Goal: Transaction & Acquisition: Purchase product/service

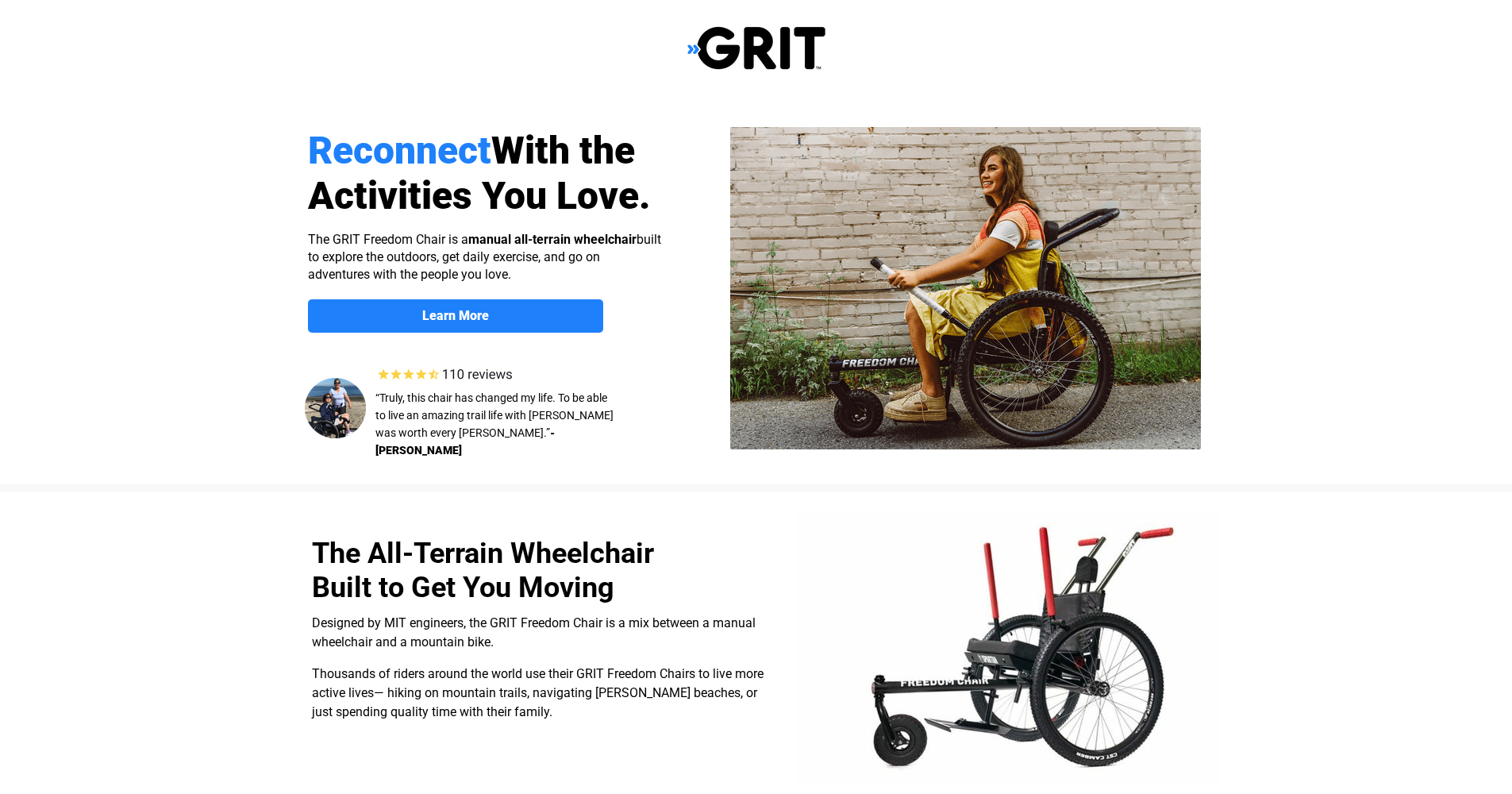
select select "US"
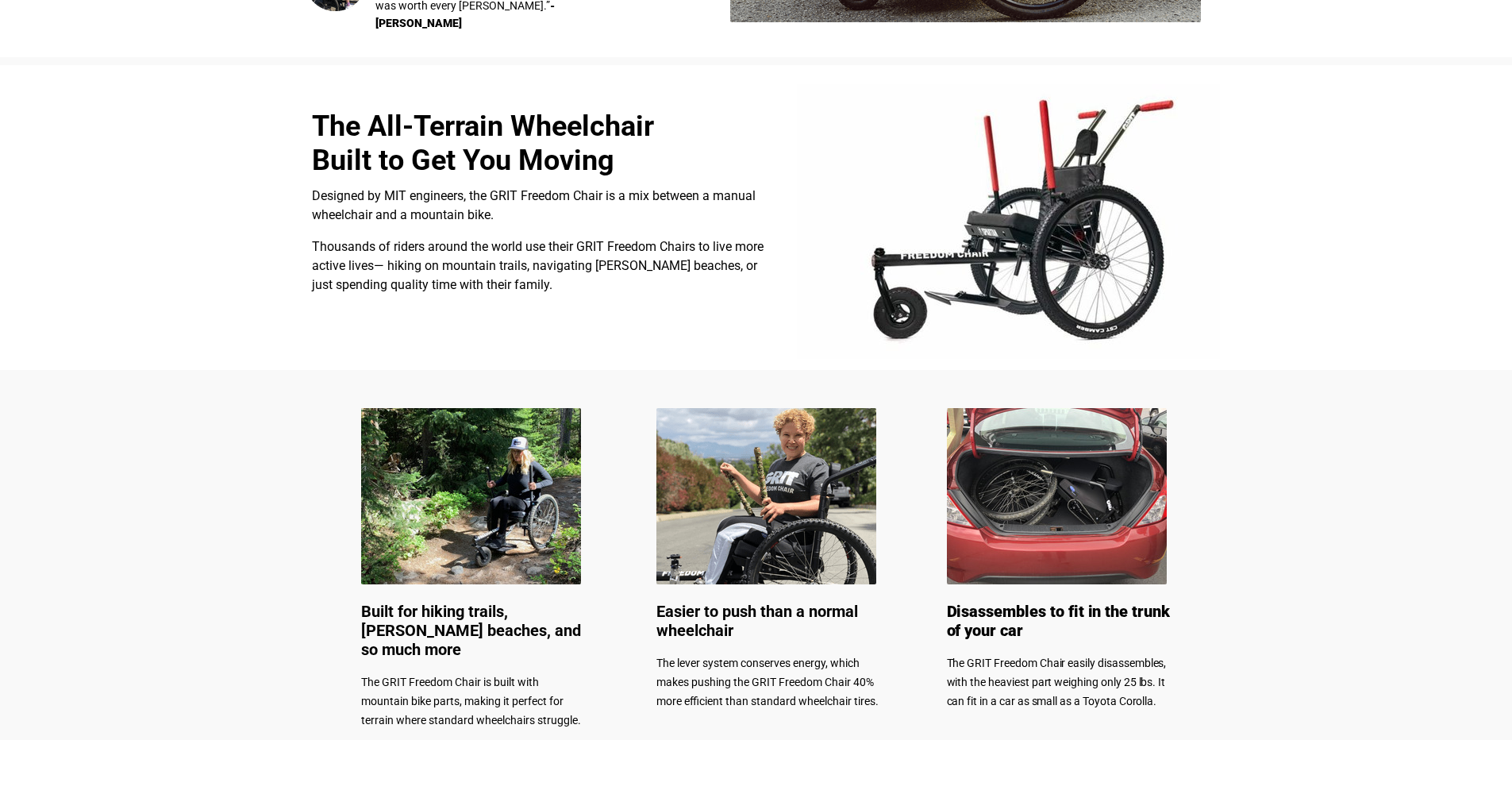
scroll to position [721, 0]
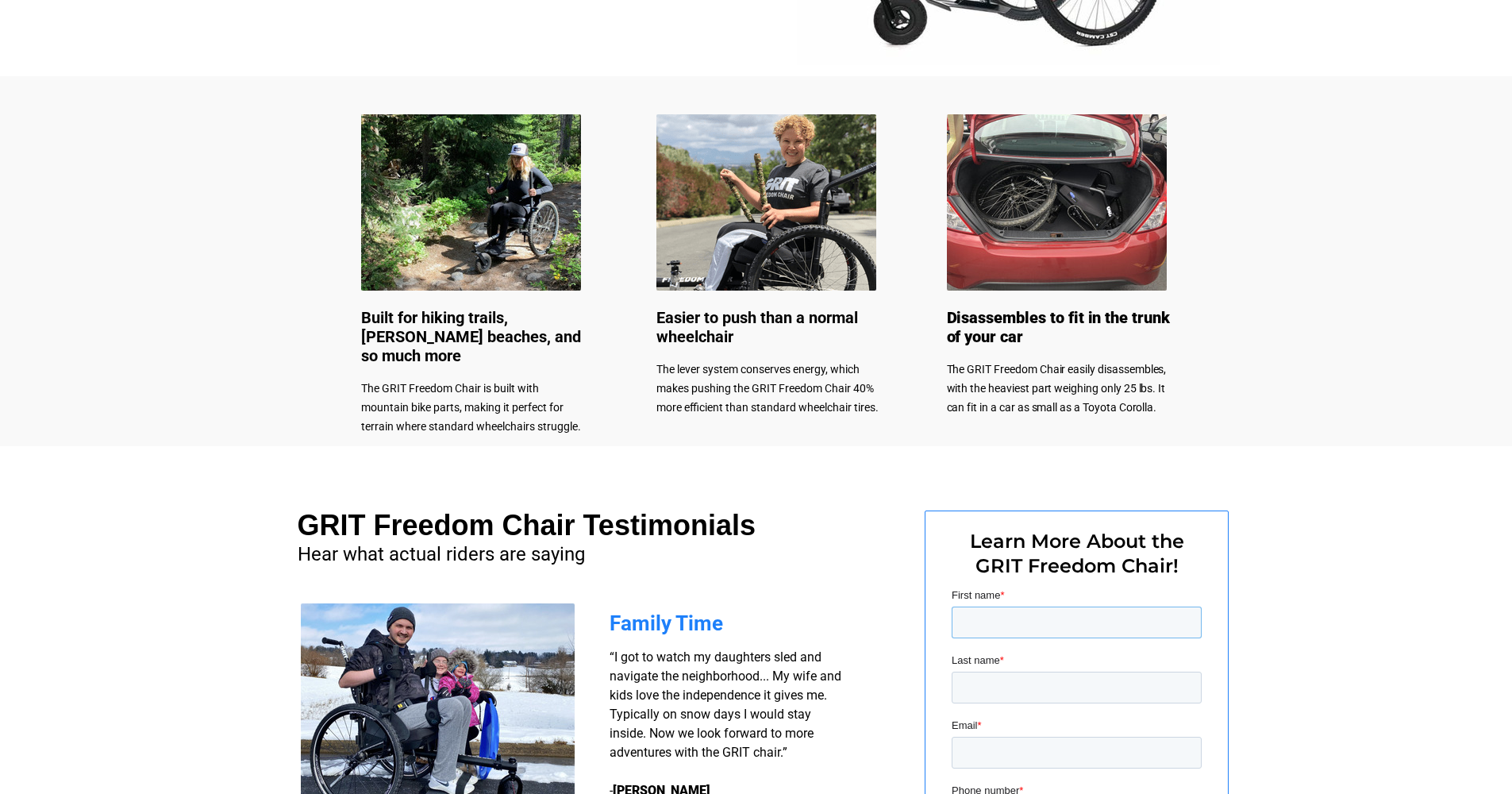
drag, startPoint x: 986, startPoint y: 618, endPoint x: 1042, endPoint y: 602, distance: 58.2
type input "[PERSON_NAME]"
click at [966, 749] on input "Email *" at bounding box center [1076, 753] width 250 height 32
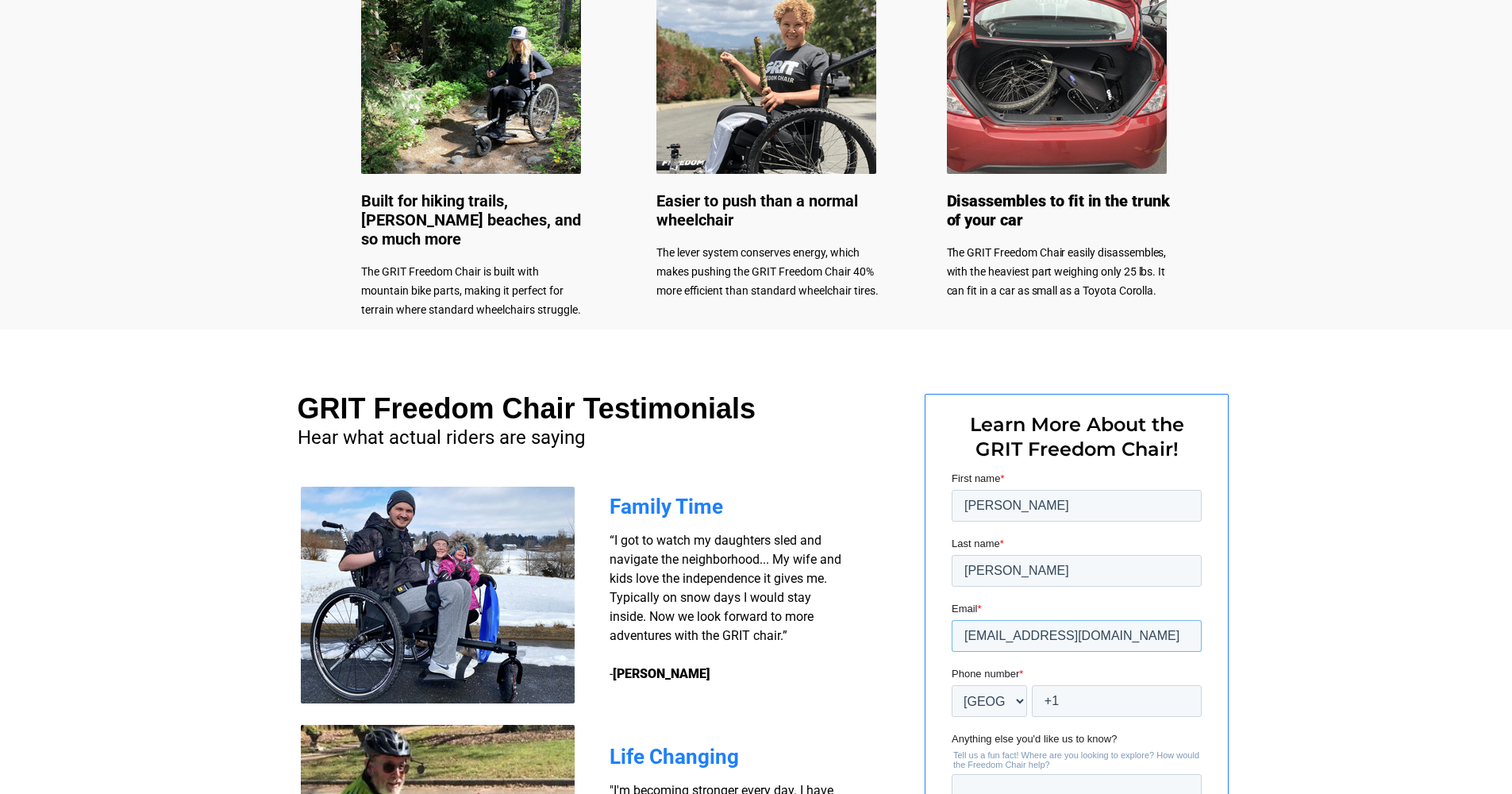
type input "[EMAIL_ADDRESS][DOMAIN_NAME]"
click at [1088, 704] on input "[PHONE_NUMBER]" at bounding box center [1115, 701] width 170 height 32
click at [1085, 703] on input "[PHONE_NUMBER]" at bounding box center [1115, 701] width 170 height 32
type input "[PHONE_NUMBER]"
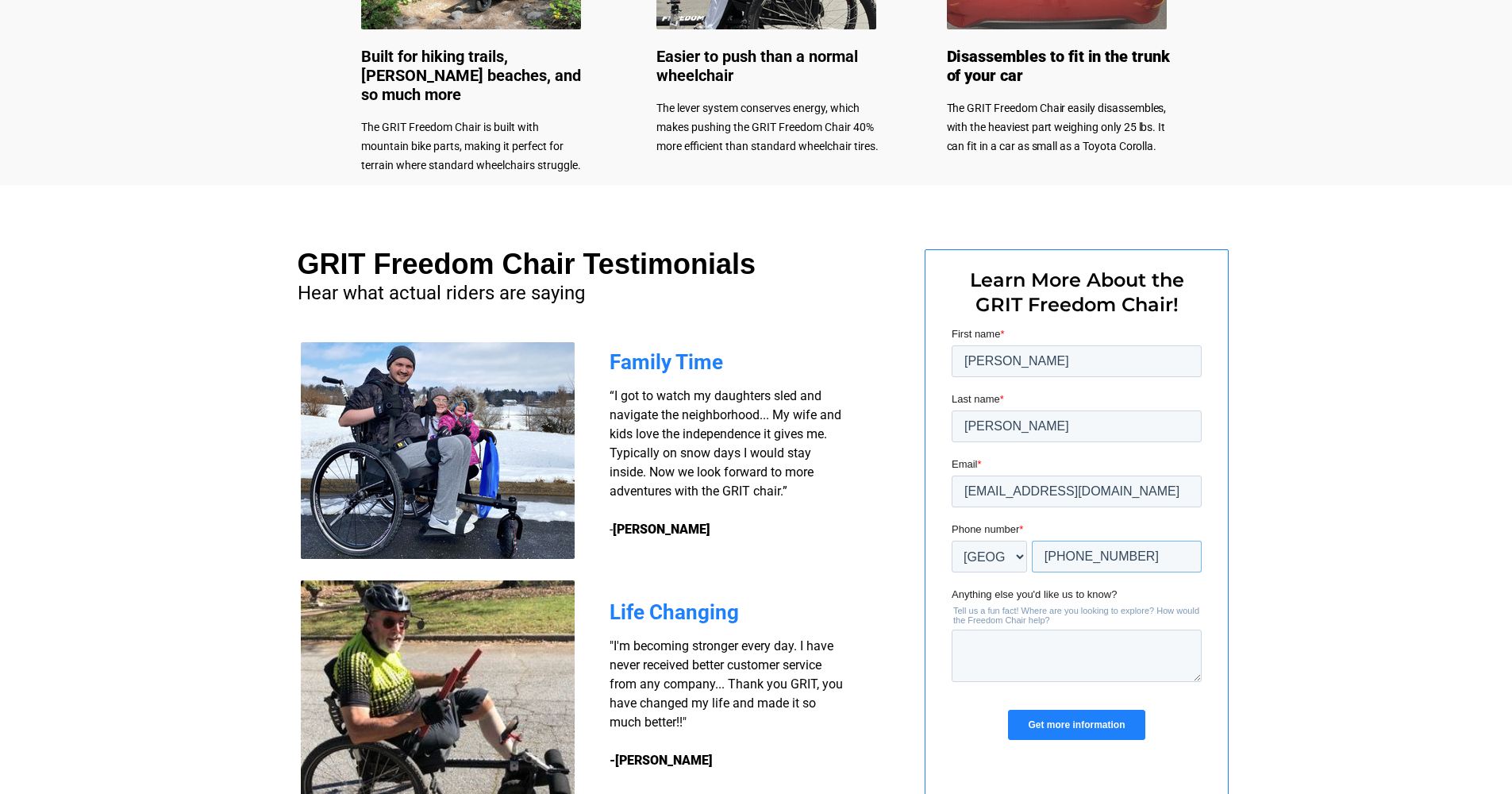
scroll to position [1021, 0]
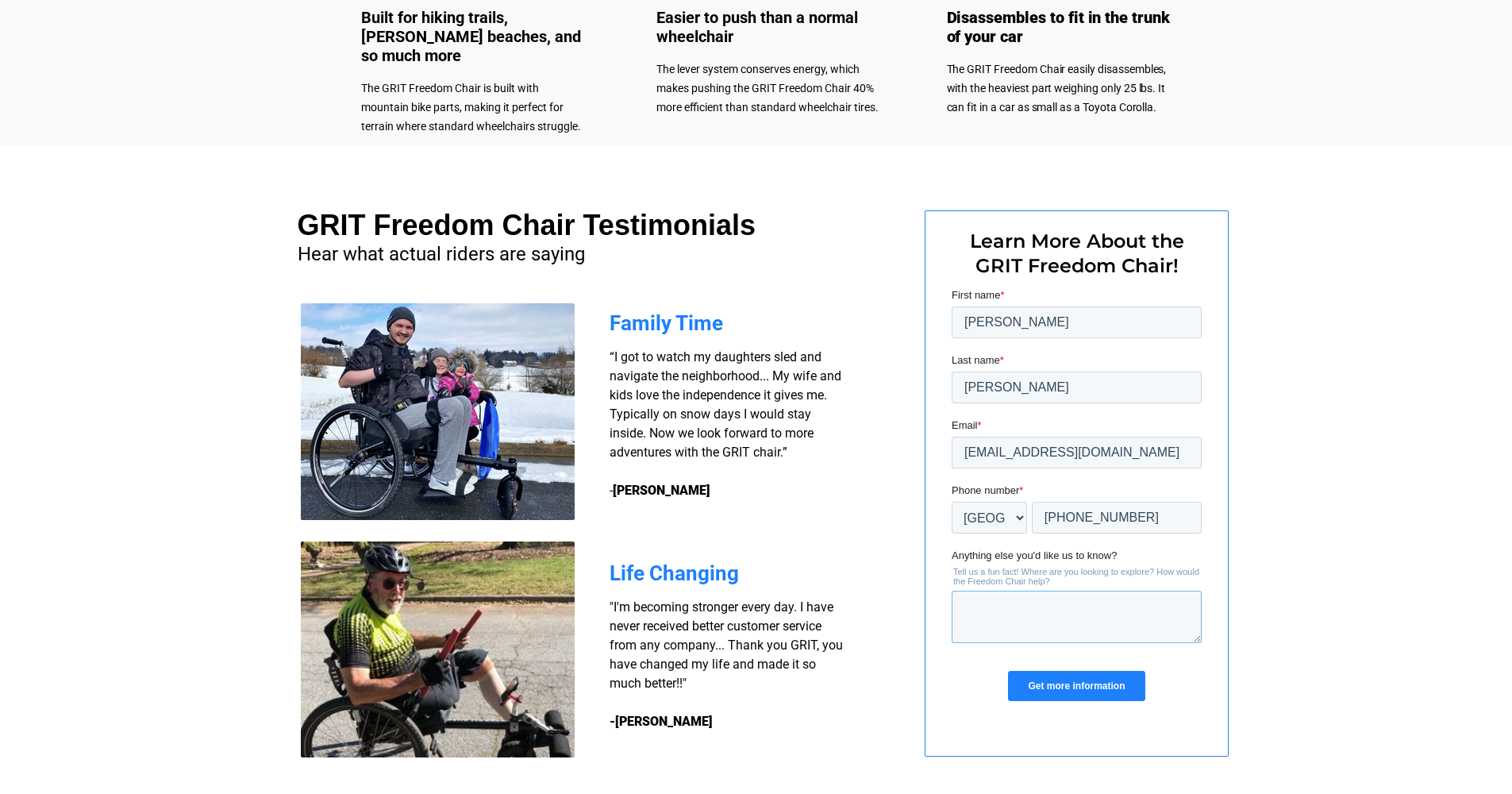
click at [966, 602] on textarea "Anything else you'd like us to know?" at bounding box center [1076, 617] width 250 height 53
click at [1027, 609] on textarea "I live in the high desert and use a wheelchair to do gardening." at bounding box center [1076, 617] width 250 height 53
type textarea "I live in the very [PERSON_NAME] high desert and use a wheelchair to do gardeni…"
drag, startPoint x: 1073, startPoint y: 685, endPoint x: 1084, endPoint y: 703, distance: 21.1
click at [1080, 697] on input "Get more information" at bounding box center [1075, 686] width 136 height 30
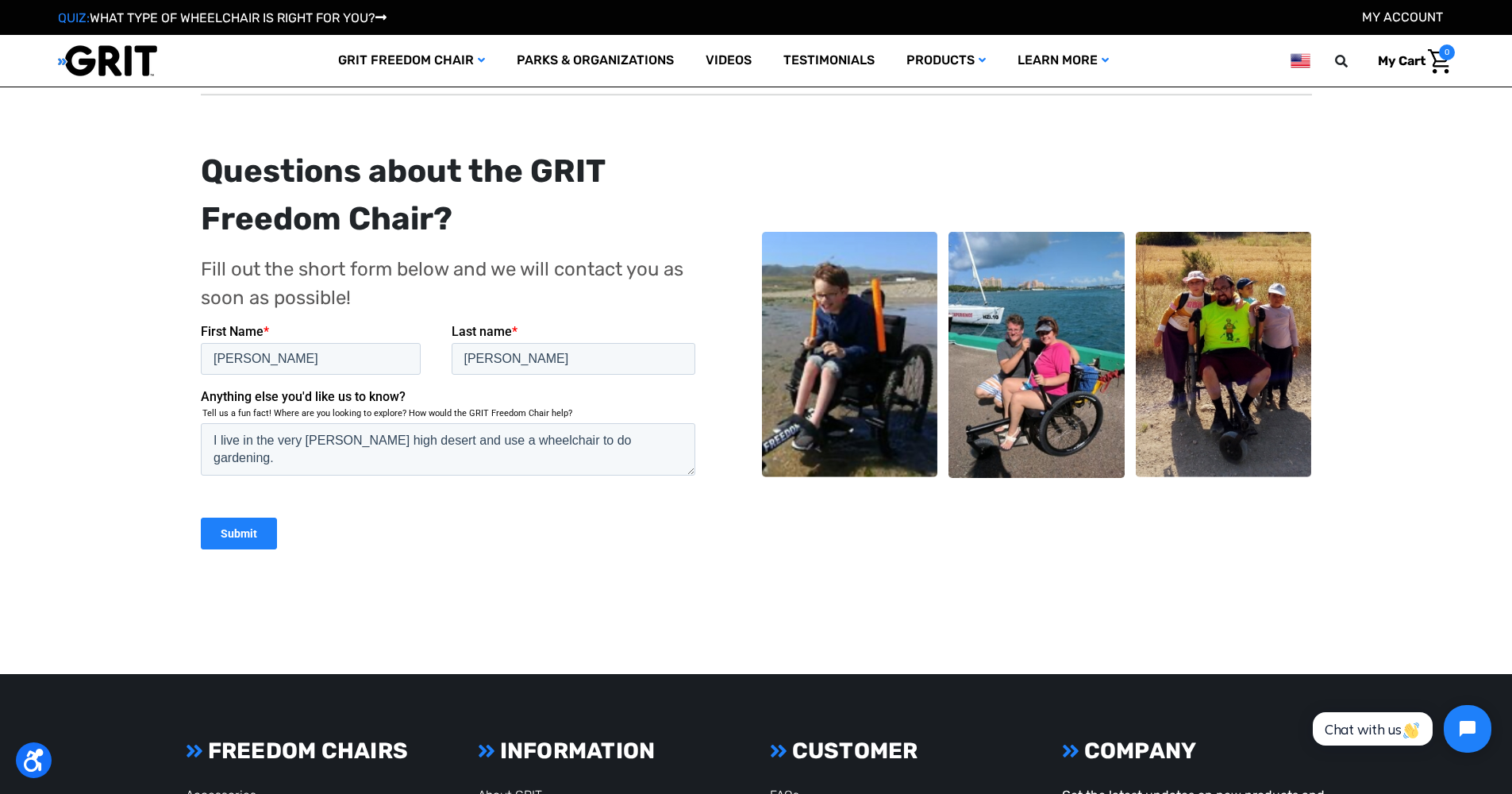
scroll to position [307, 0]
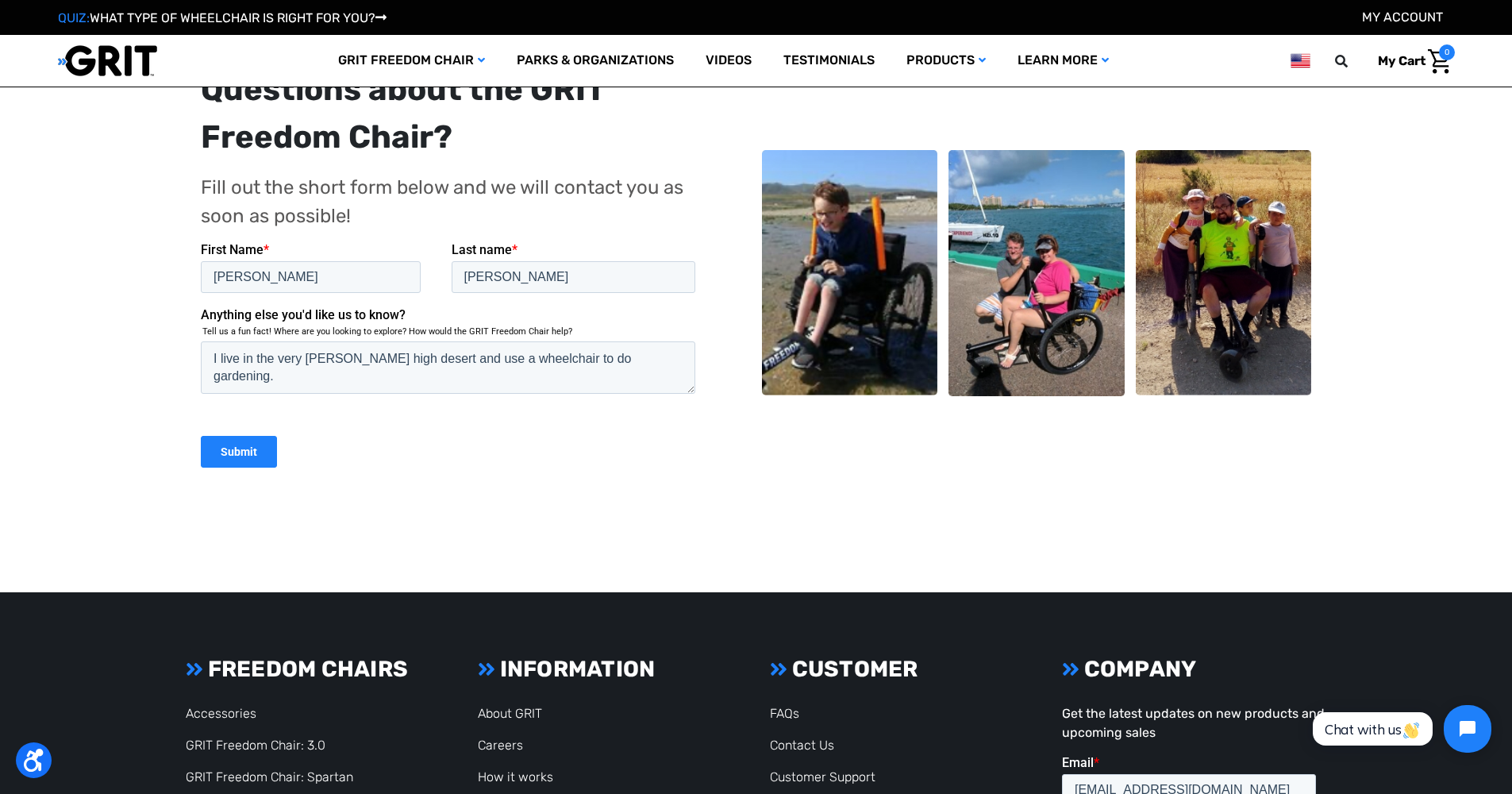
click at [237, 451] on input "Submit" at bounding box center [239, 451] width 77 height 32
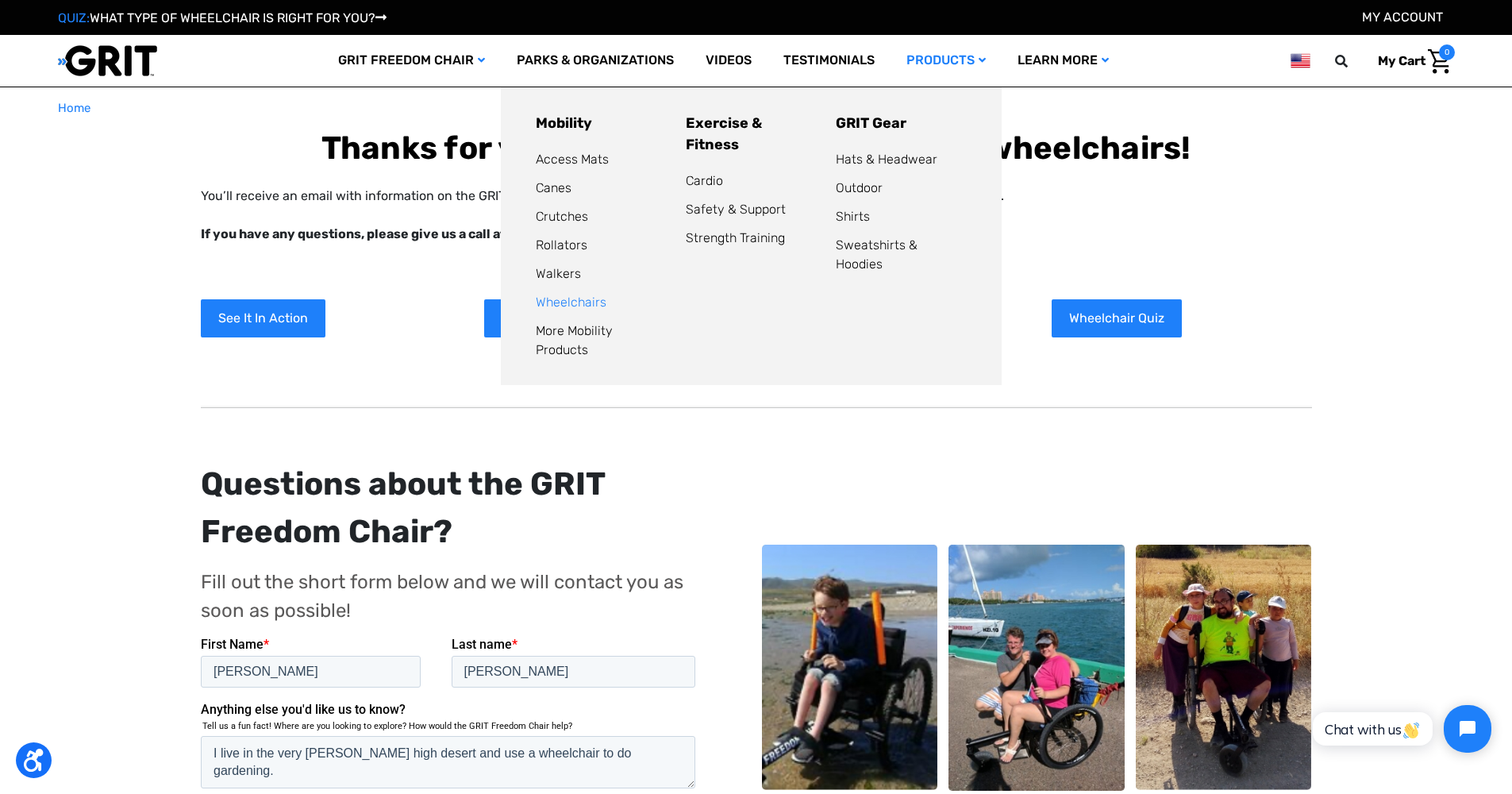
click at [580, 301] on link "Wheelchairs" at bounding box center [571, 302] width 71 height 15
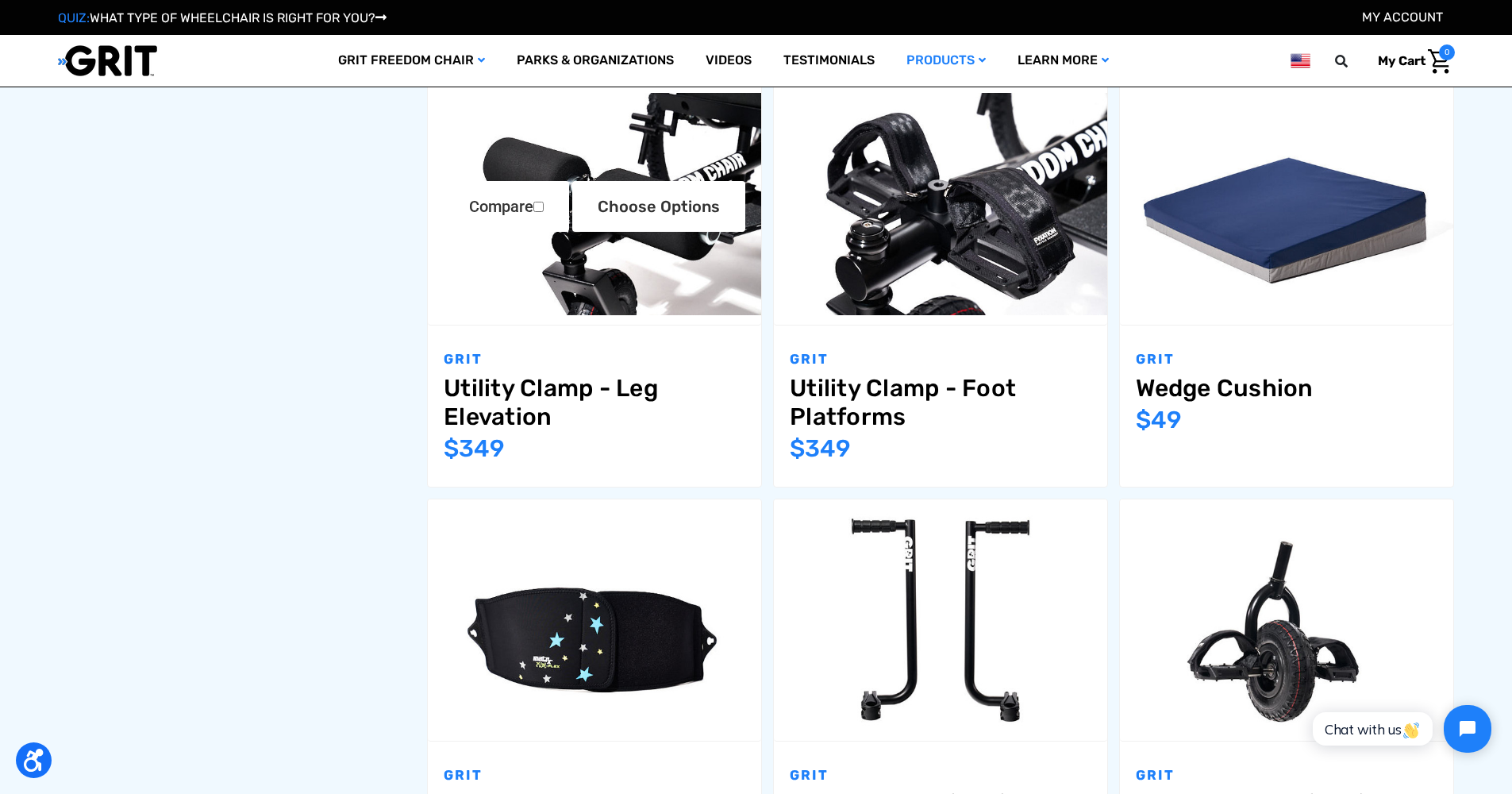
scroll to position [220, 0]
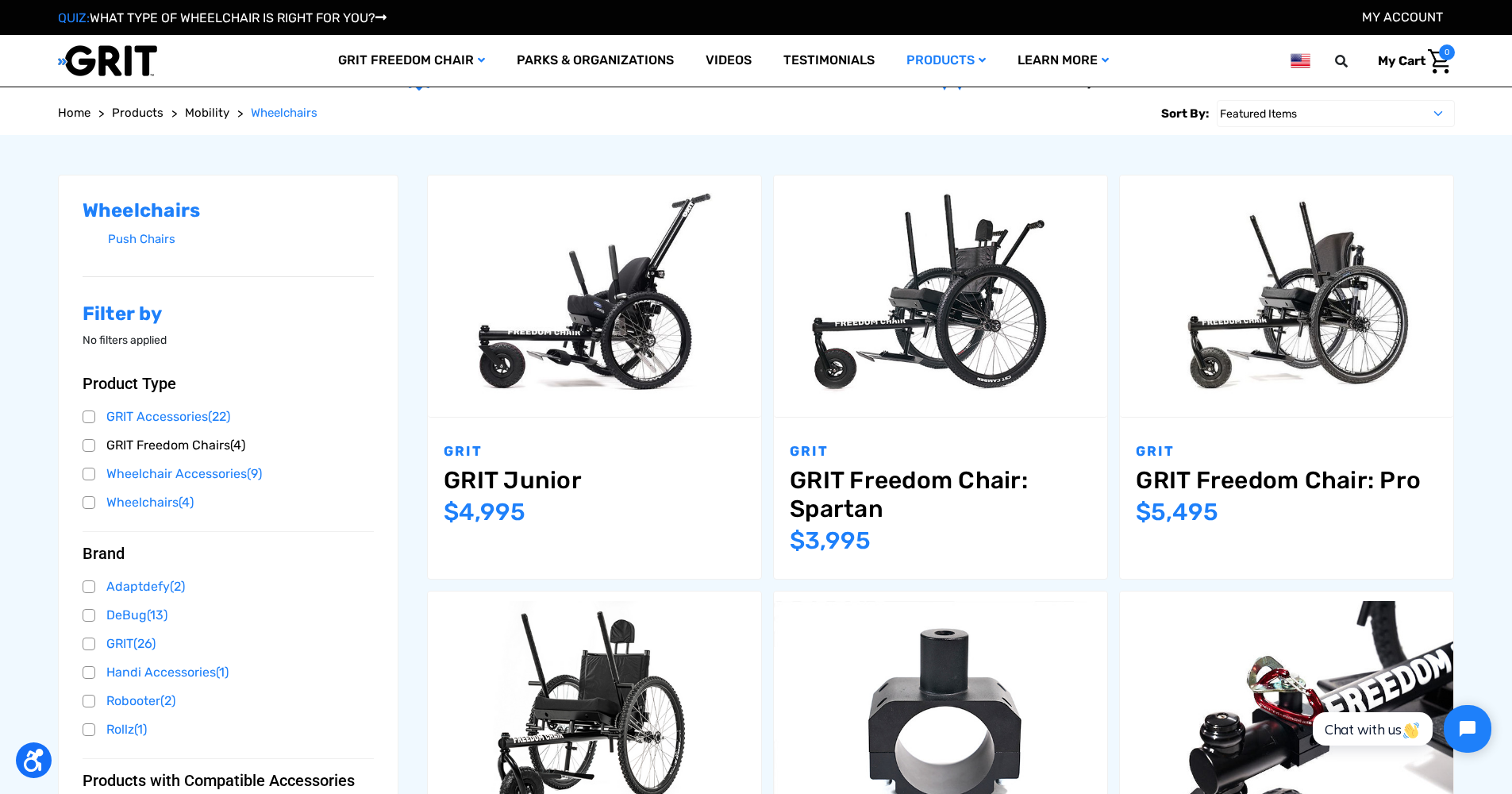
click at [92, 444] on link "GRIT Freedom Chairs (4)" at bounding box center [228, 445] width 292 height 24
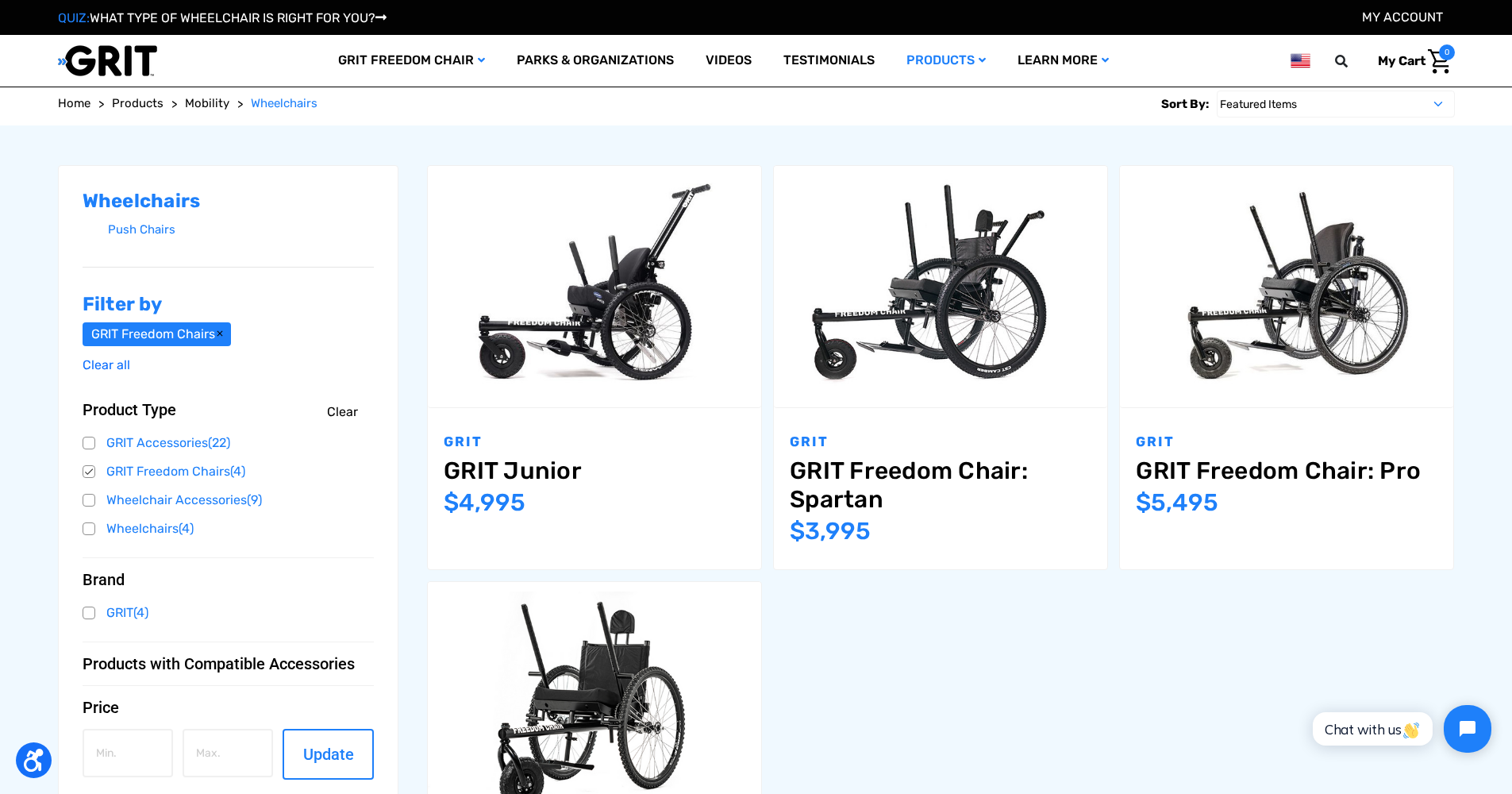
scroll to position [623, 0]
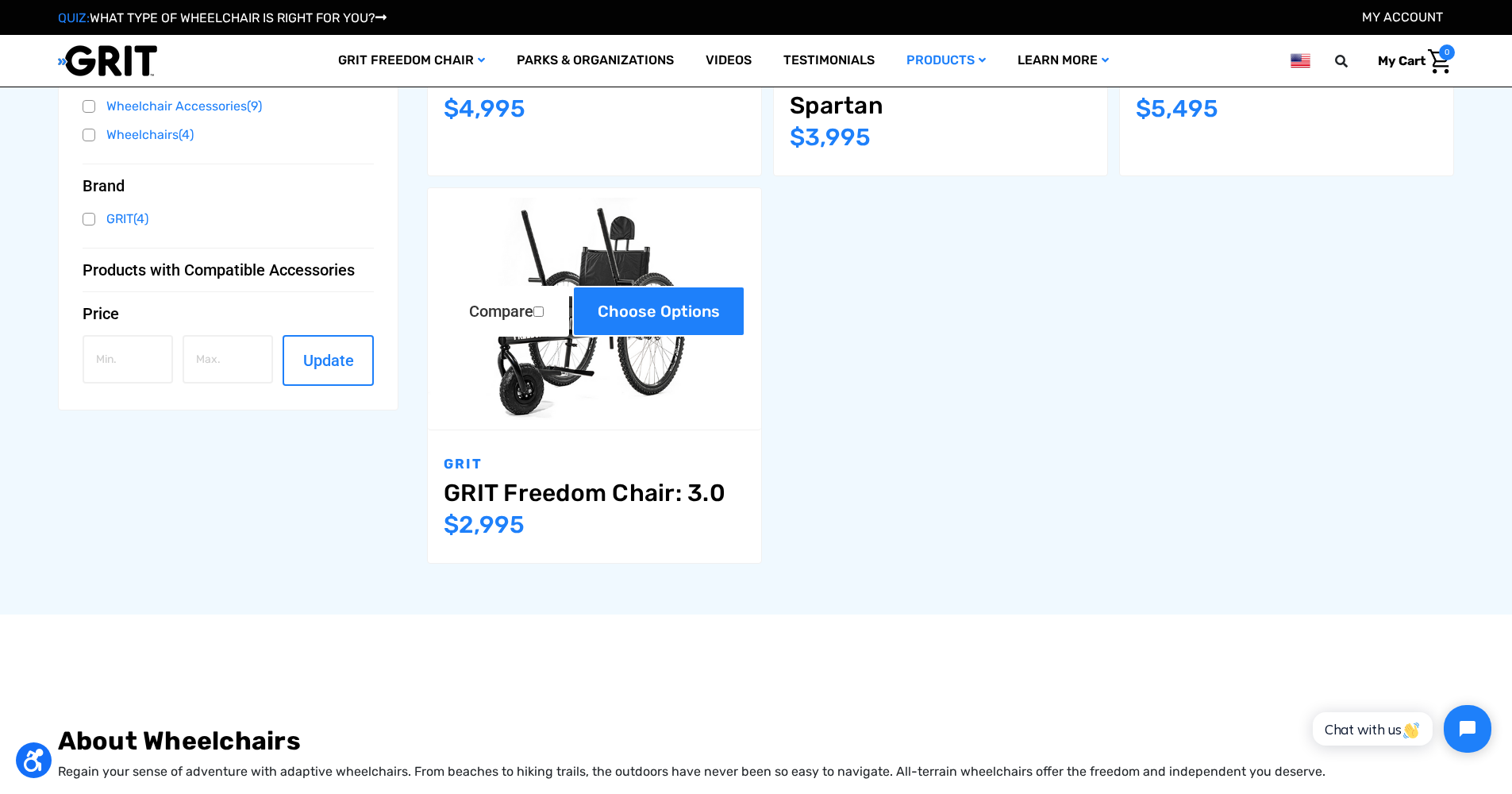
click at [614, 315] on link "Choose Options" at bounding box center [658, 311] width 173 height 51
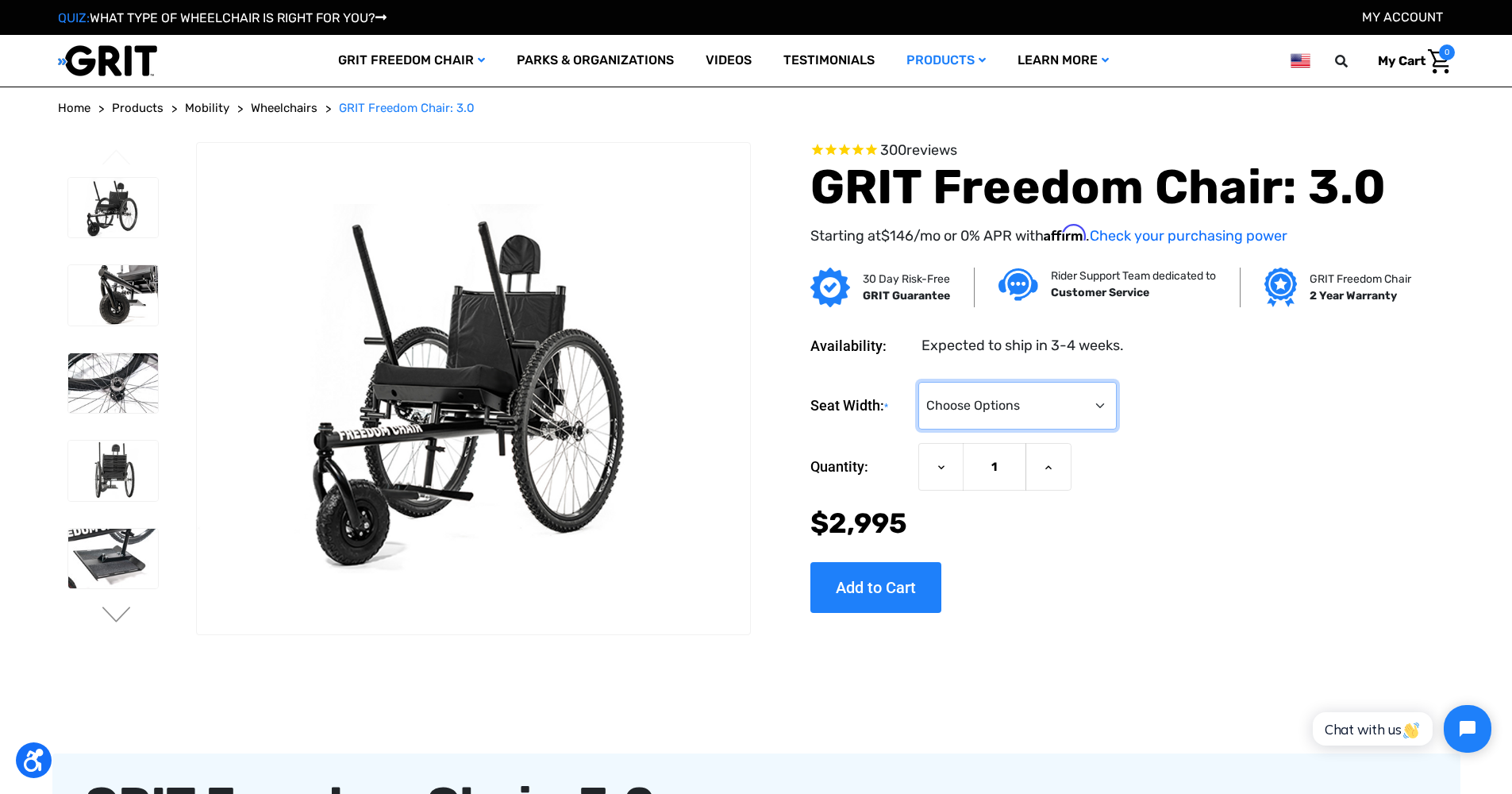
select select "325"
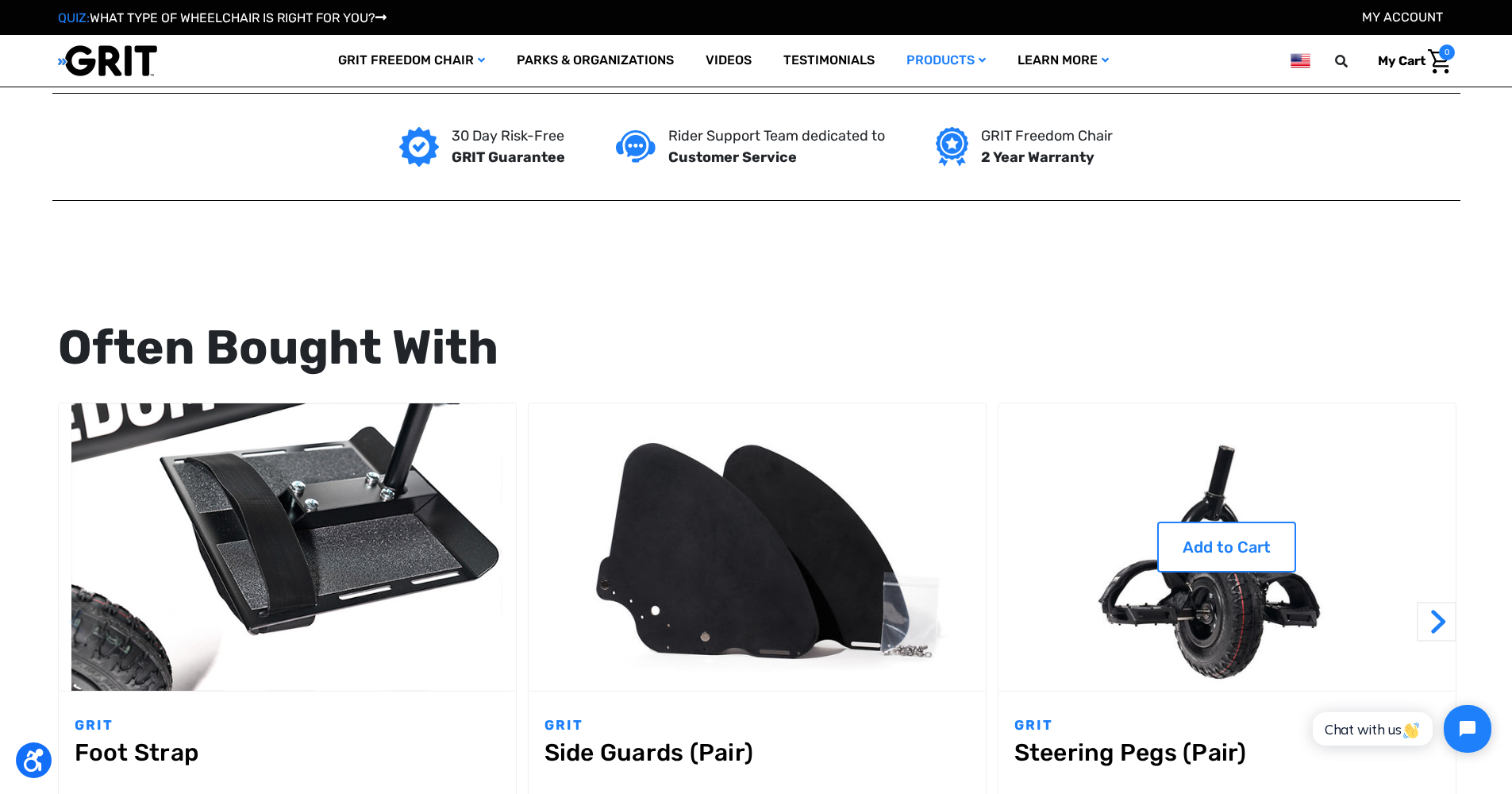
scroll to position [1344, 0]
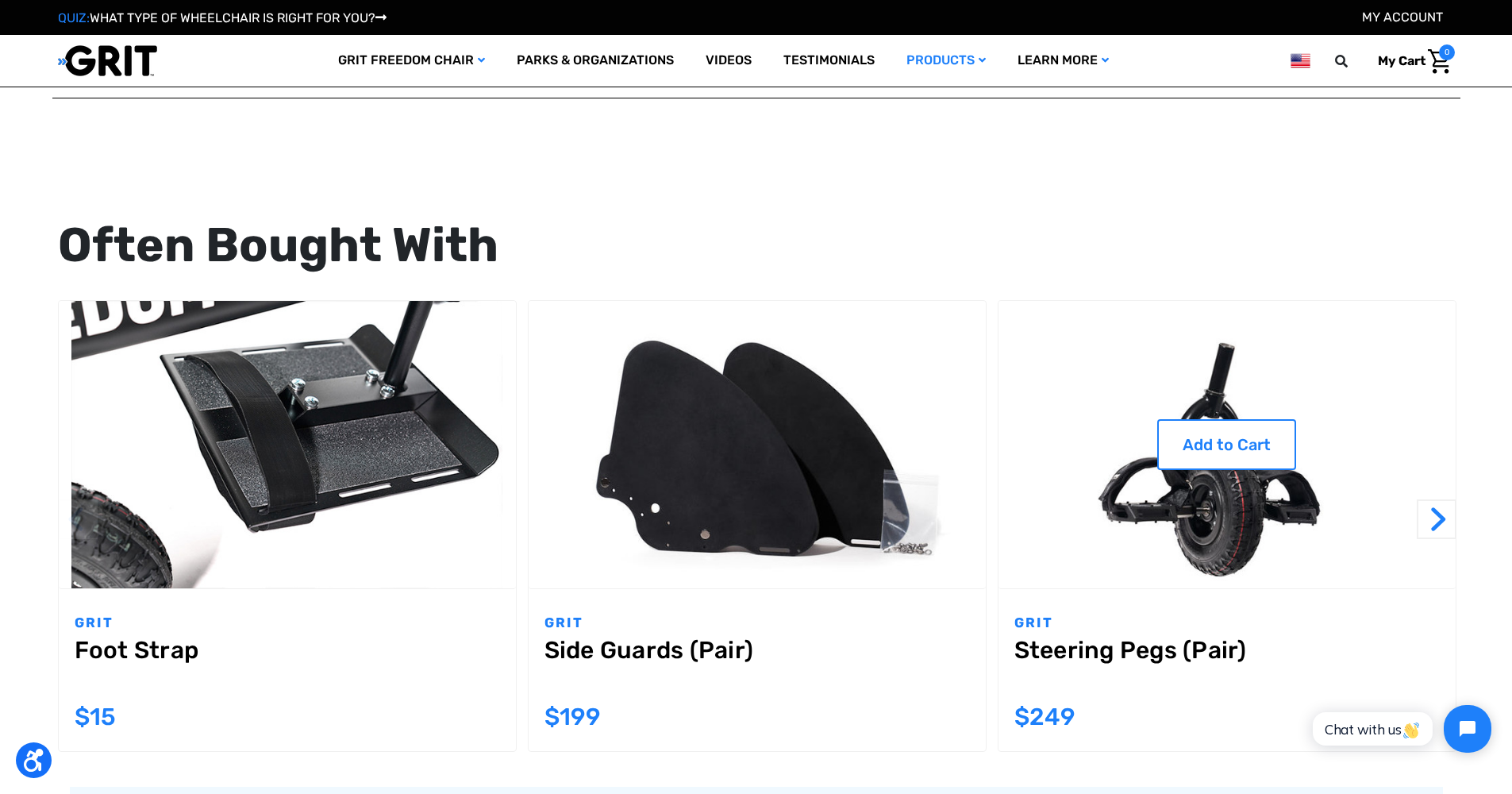
click at [1195, 527] on img "Steering Pegs (Pair),$249.00\a" at bounding box center [1227, 444] width 457 height 288
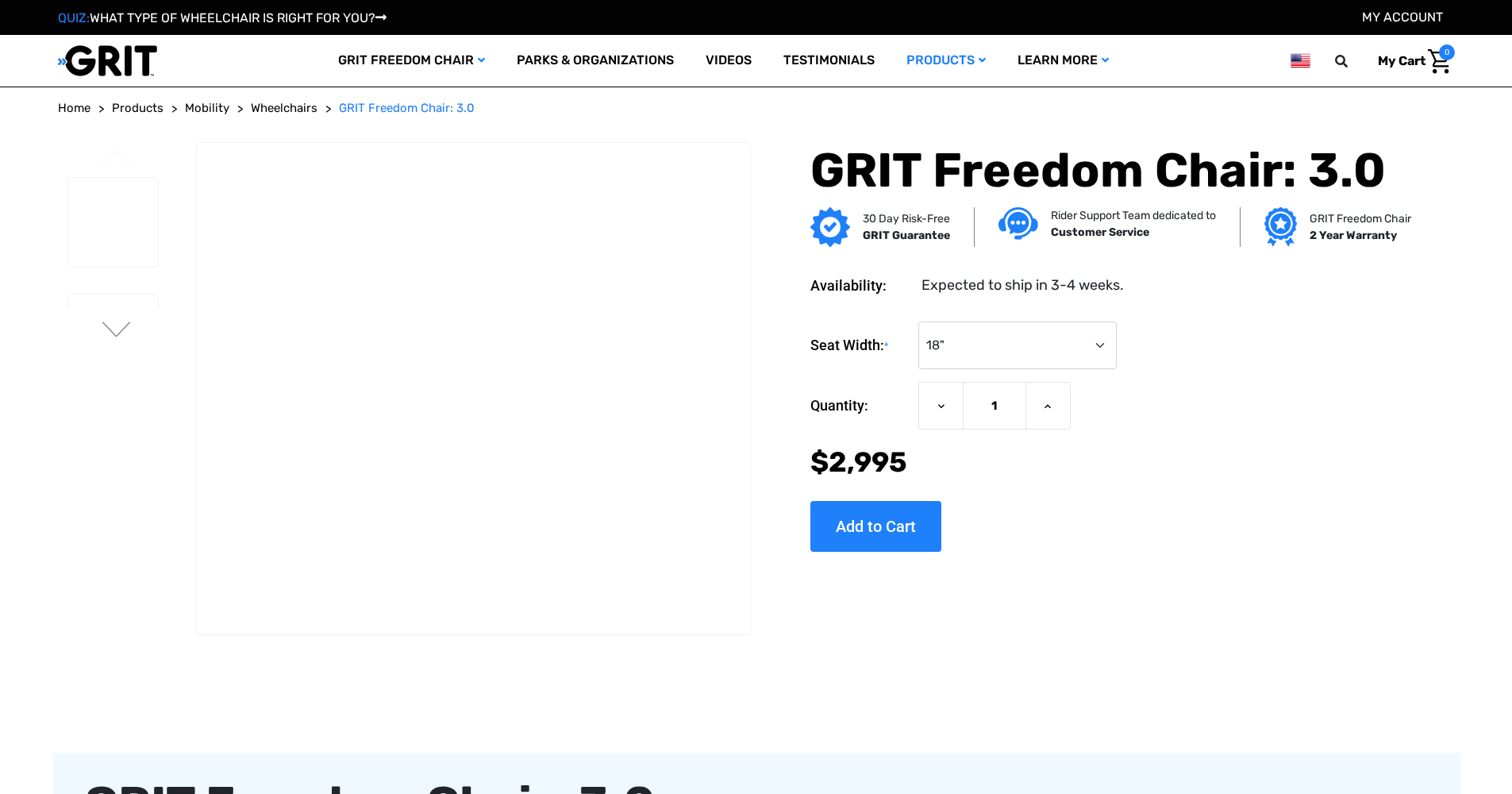
select select "325"
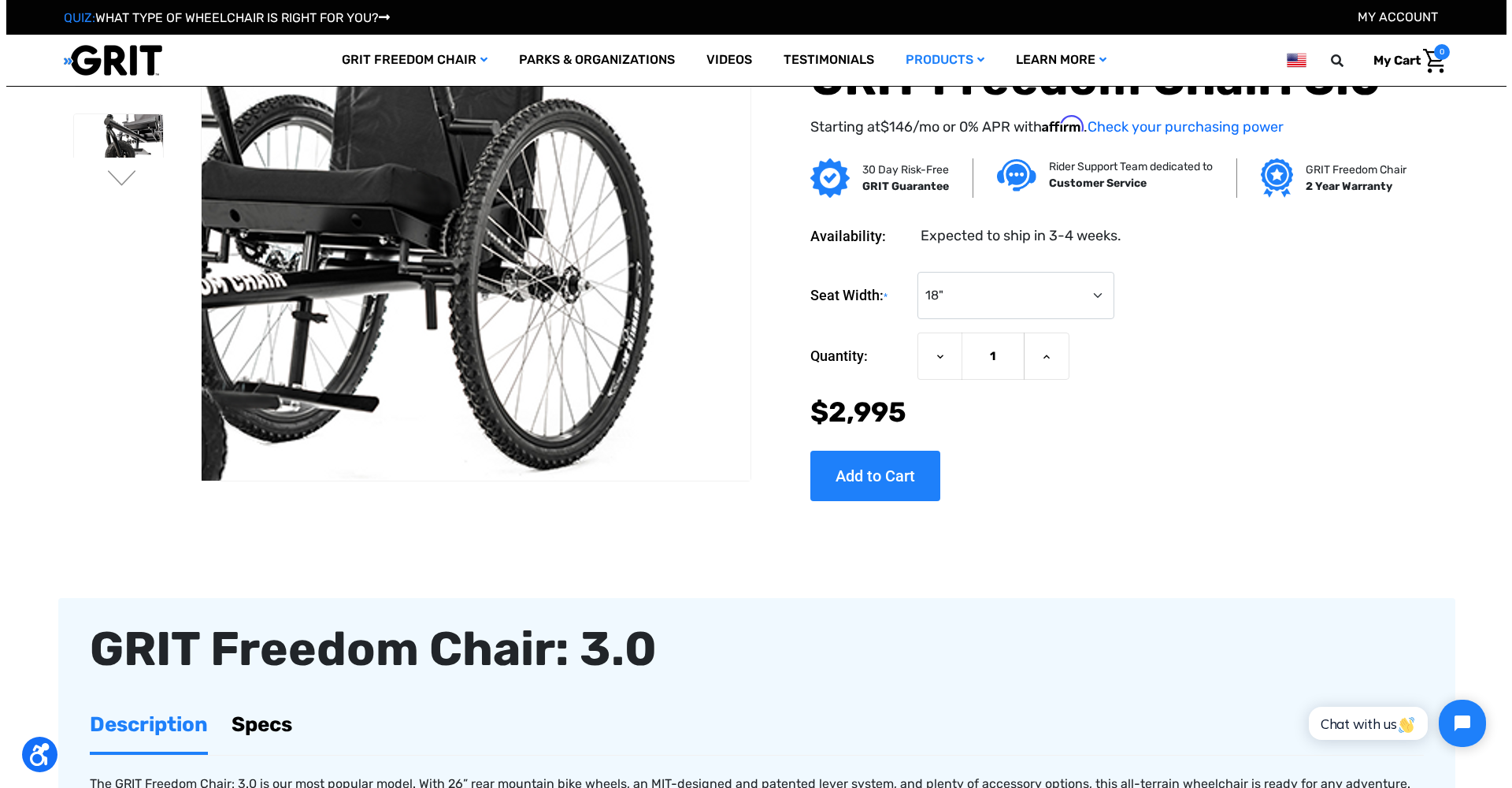
scroll to position [44, 0]
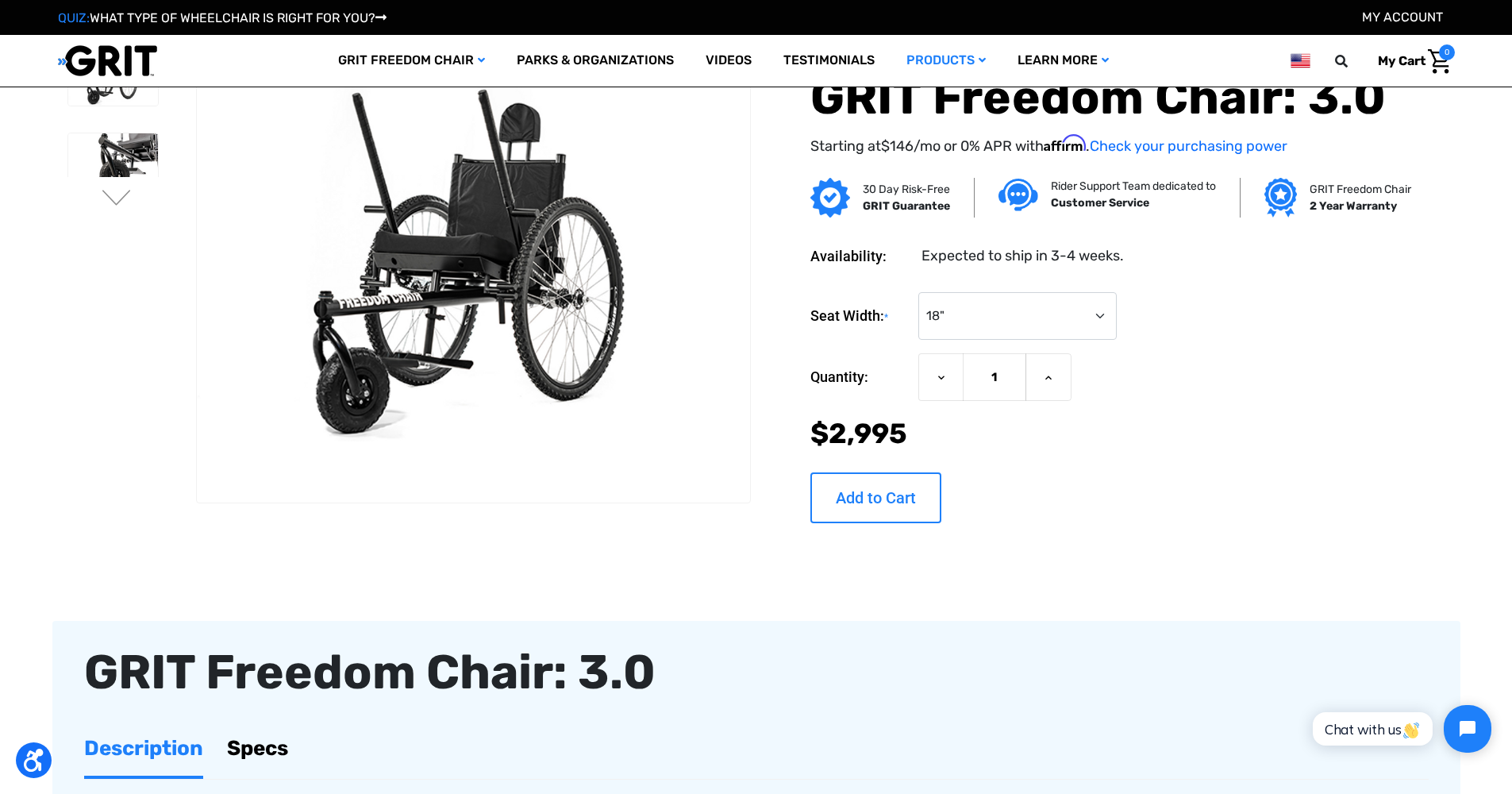
click at [874, 486] on input "Add to Cart" at bounding box center [876, 497] width 131 height 51
type input "Add to Cart"
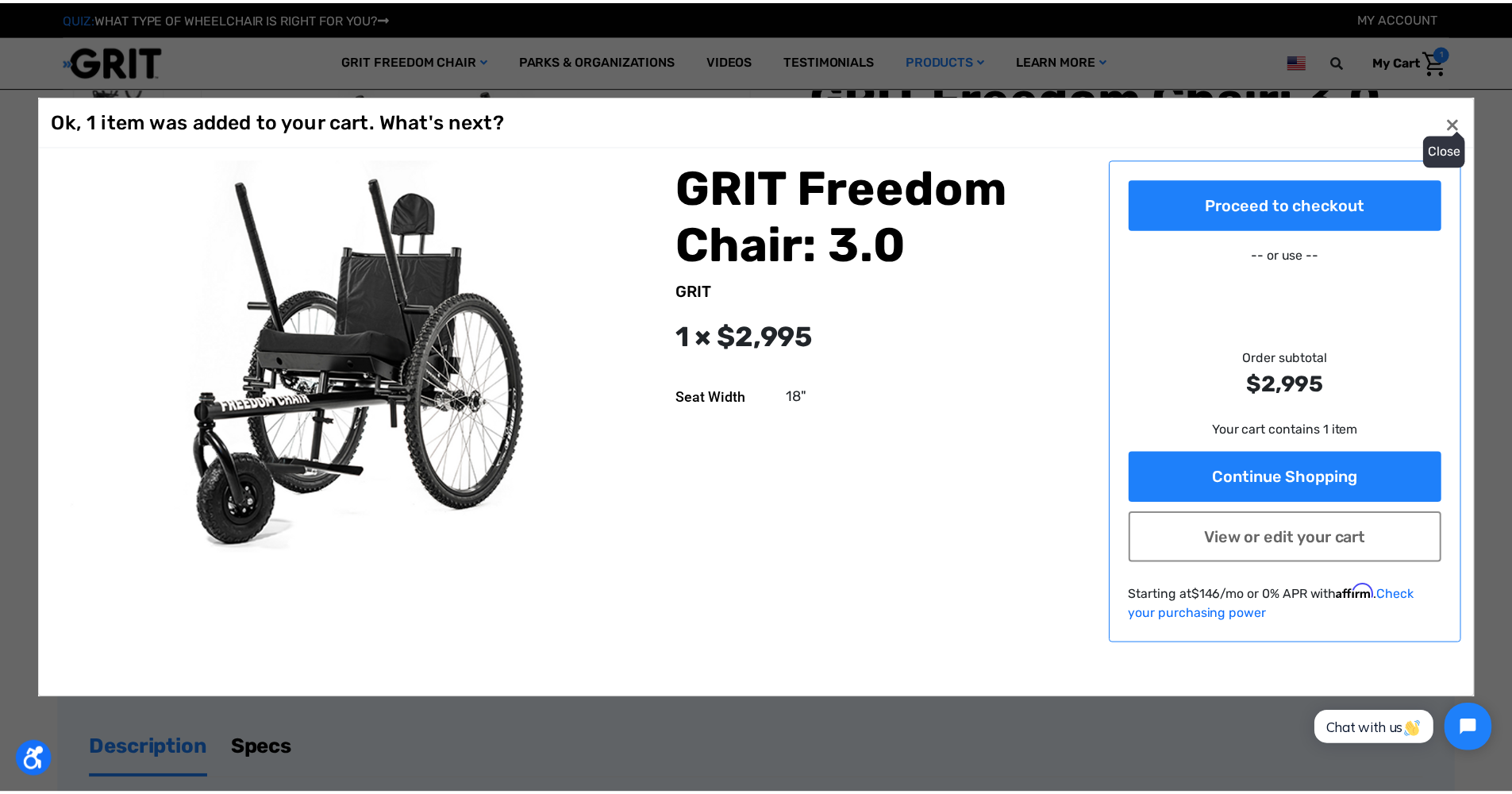
scroll to position [0, 0]
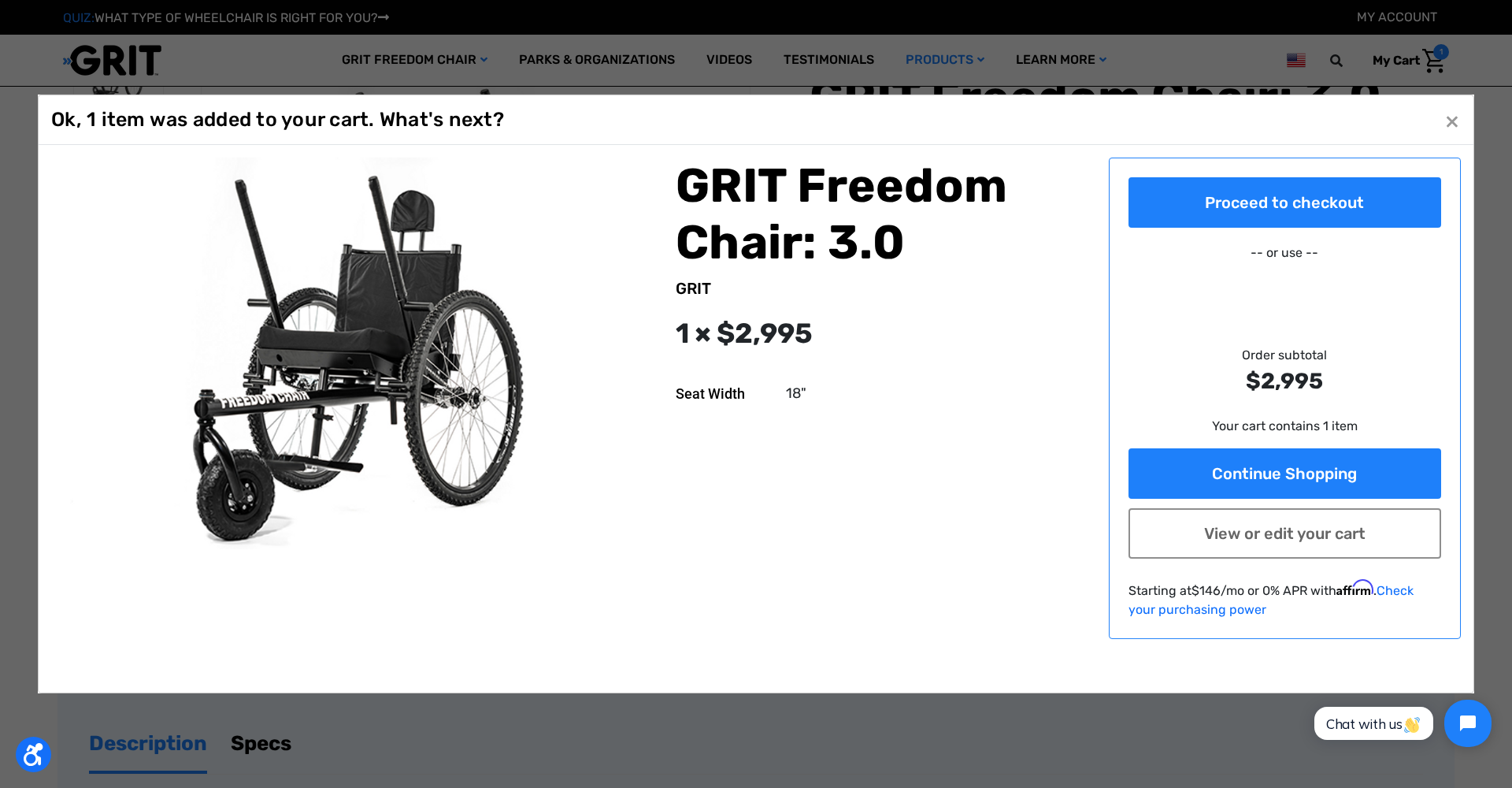
click at [1453, 118] on span "×" at bounding box center [1453, 120] width 14 height 30
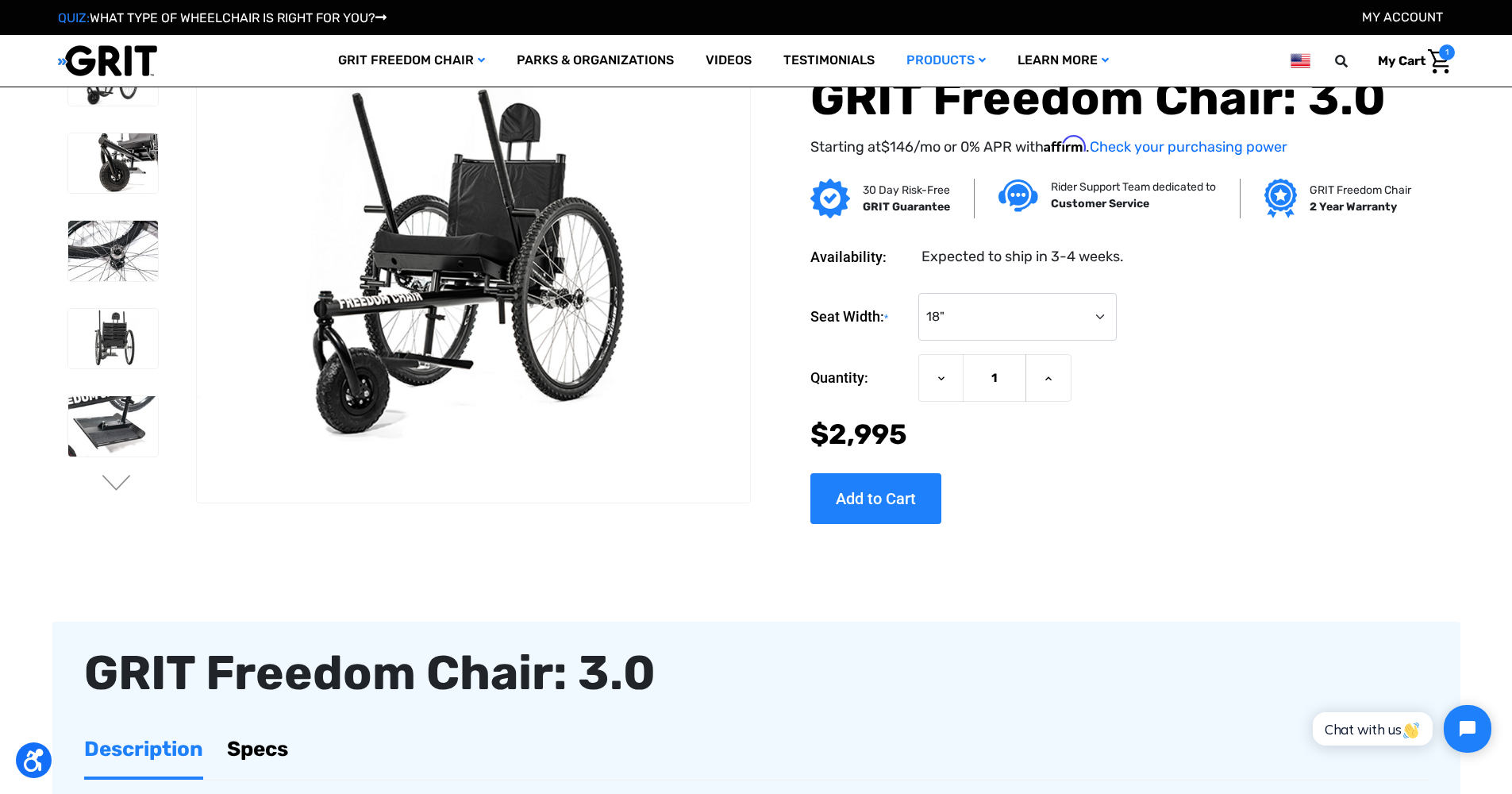
click at [1439, 56] on link "My Cart 1" at bounding box center [1410, 61] width 89 height 34
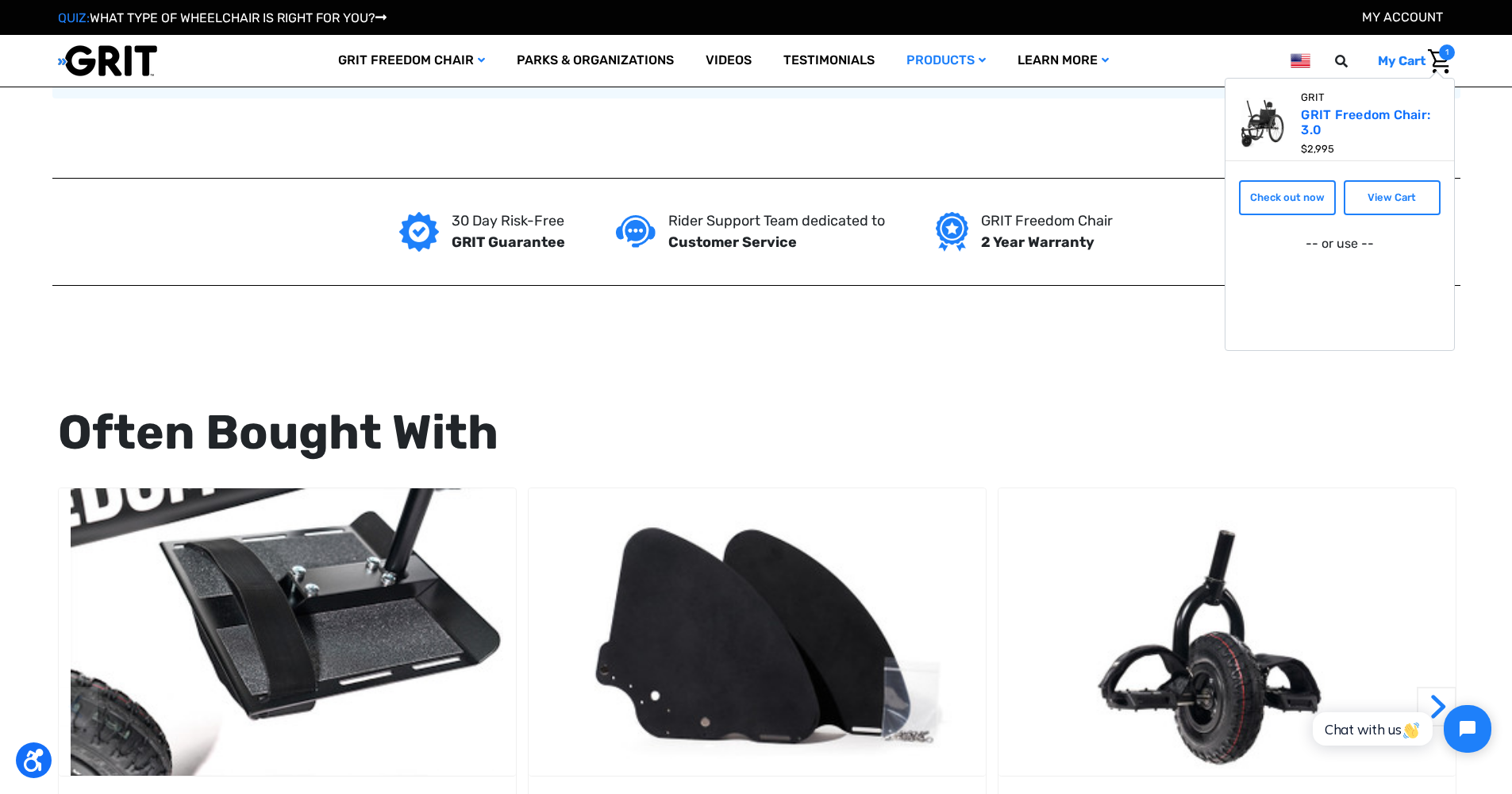
scroll to position [1195, 0]
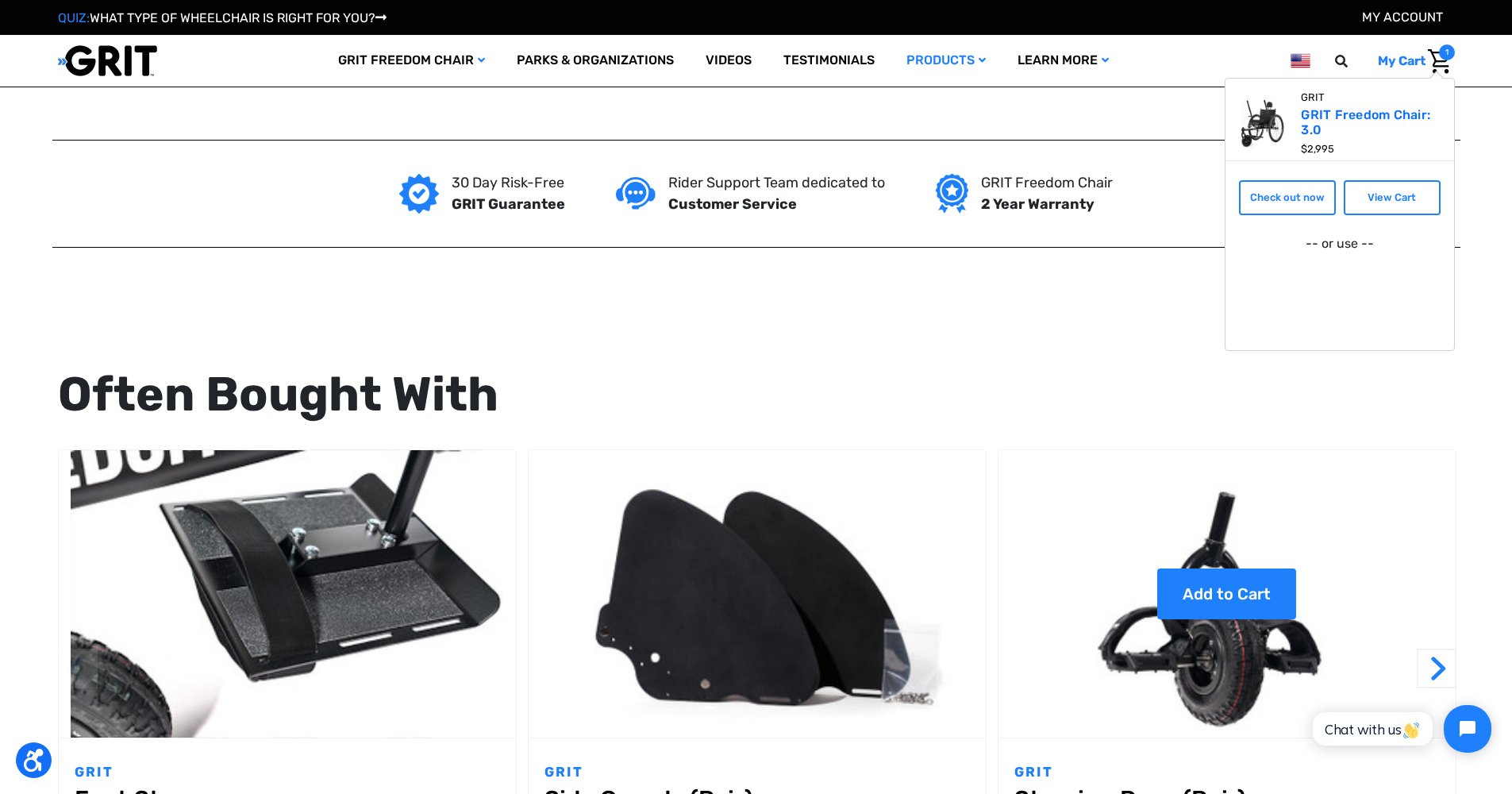
click at [1210, 591] on link "Add to Cart" at bounding box center [1227, 594] width 139 height 51
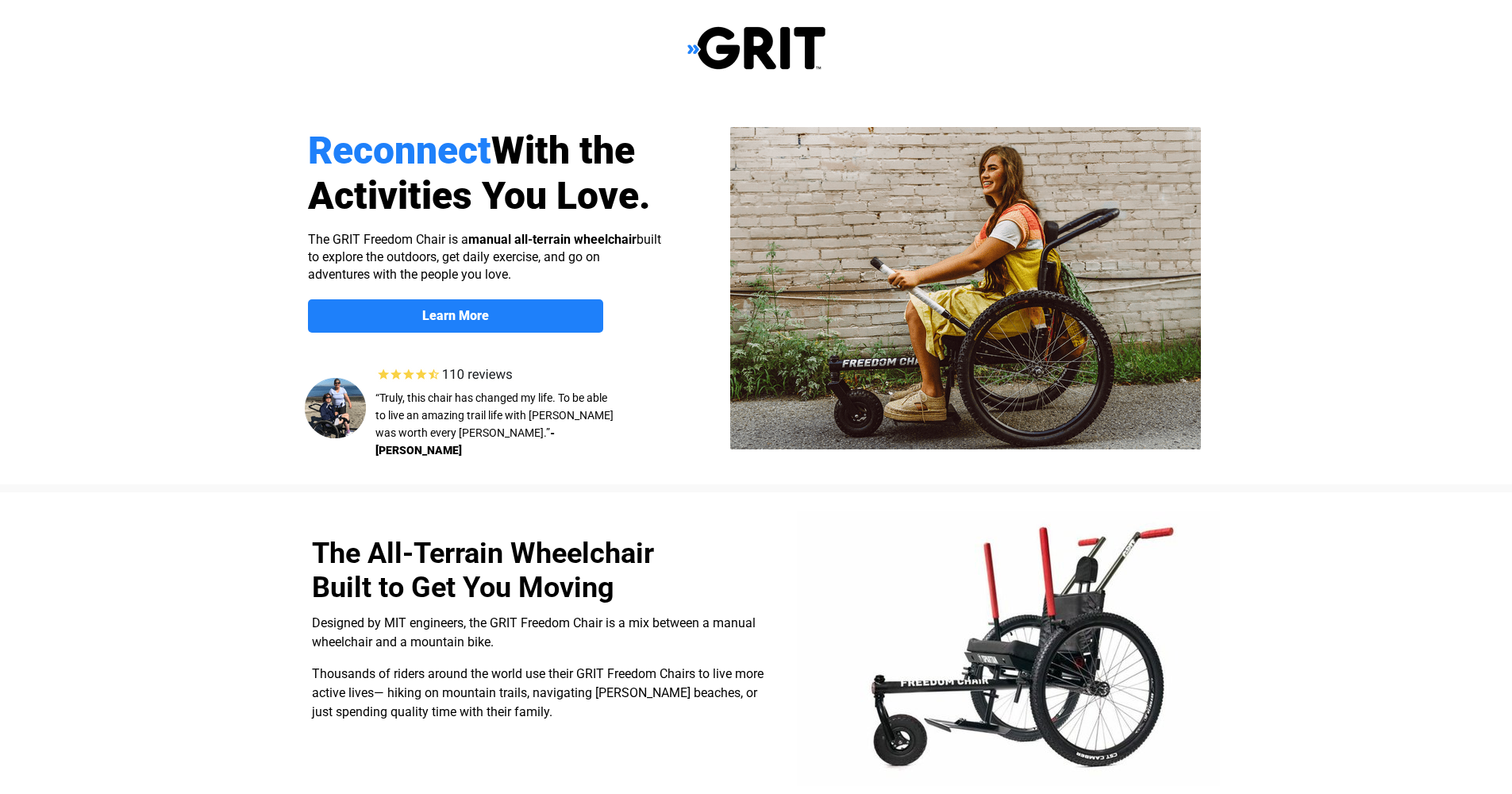
select select "US"
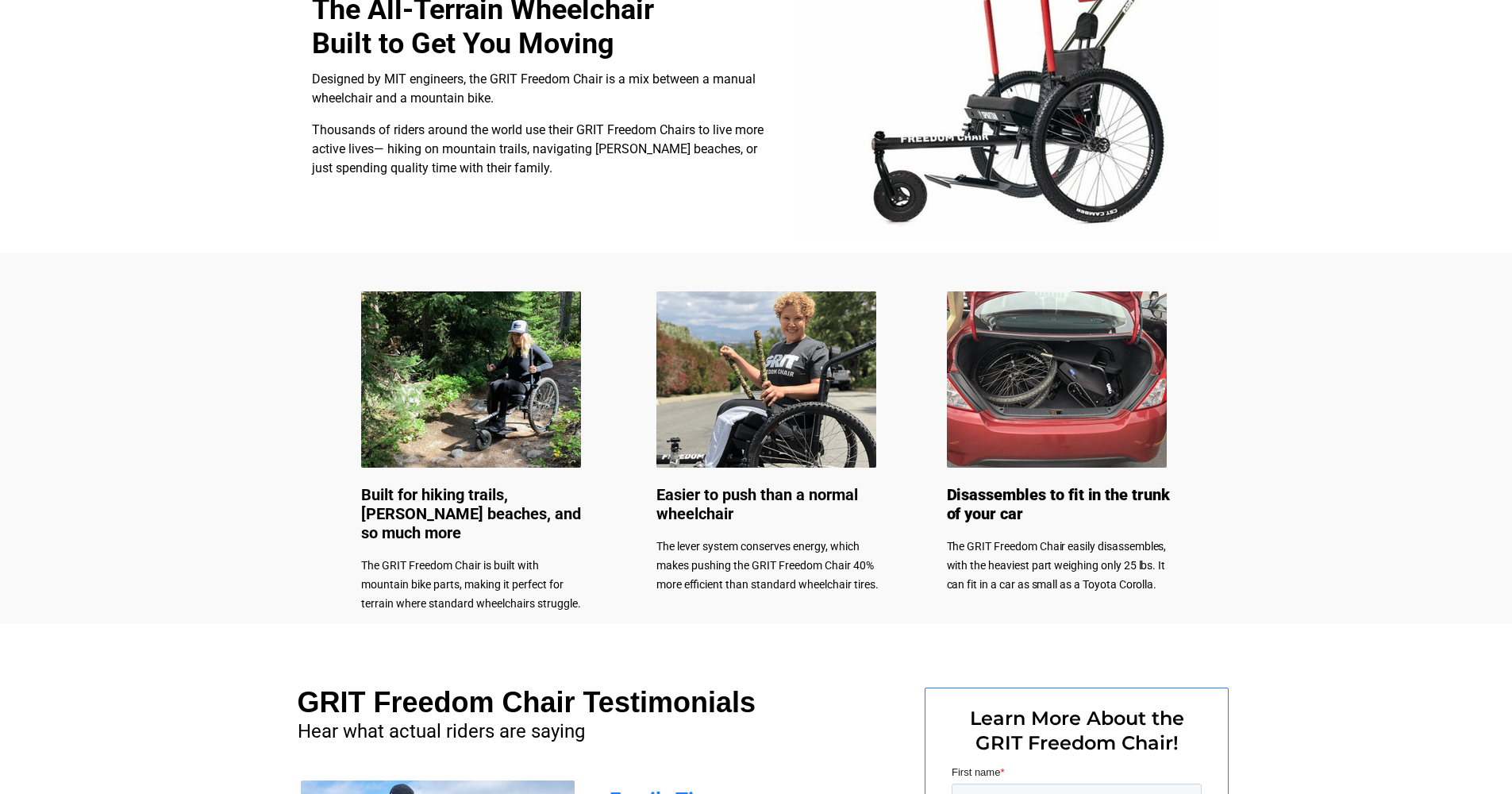
scroll to position [523, 0]
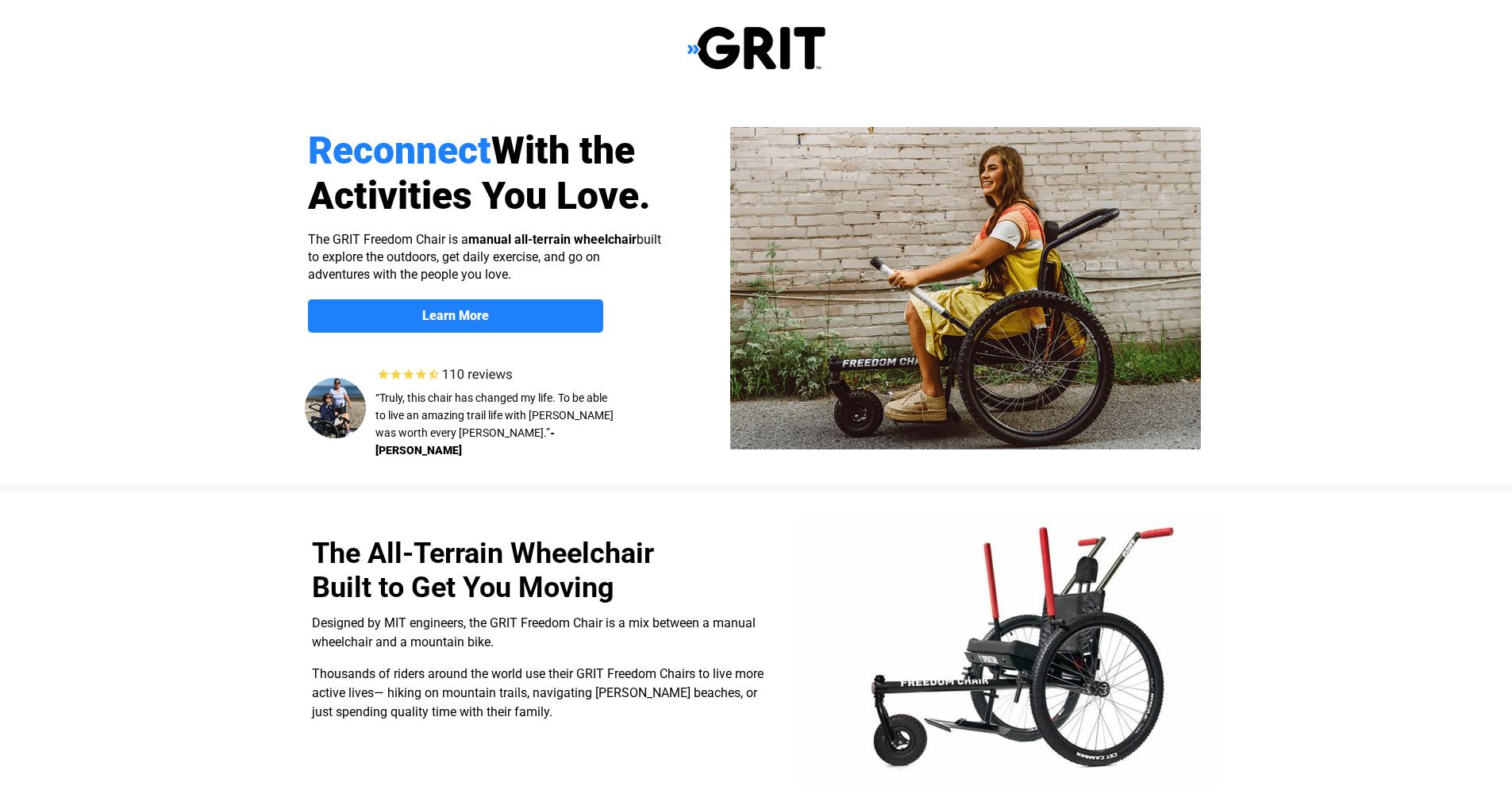
select select "US"
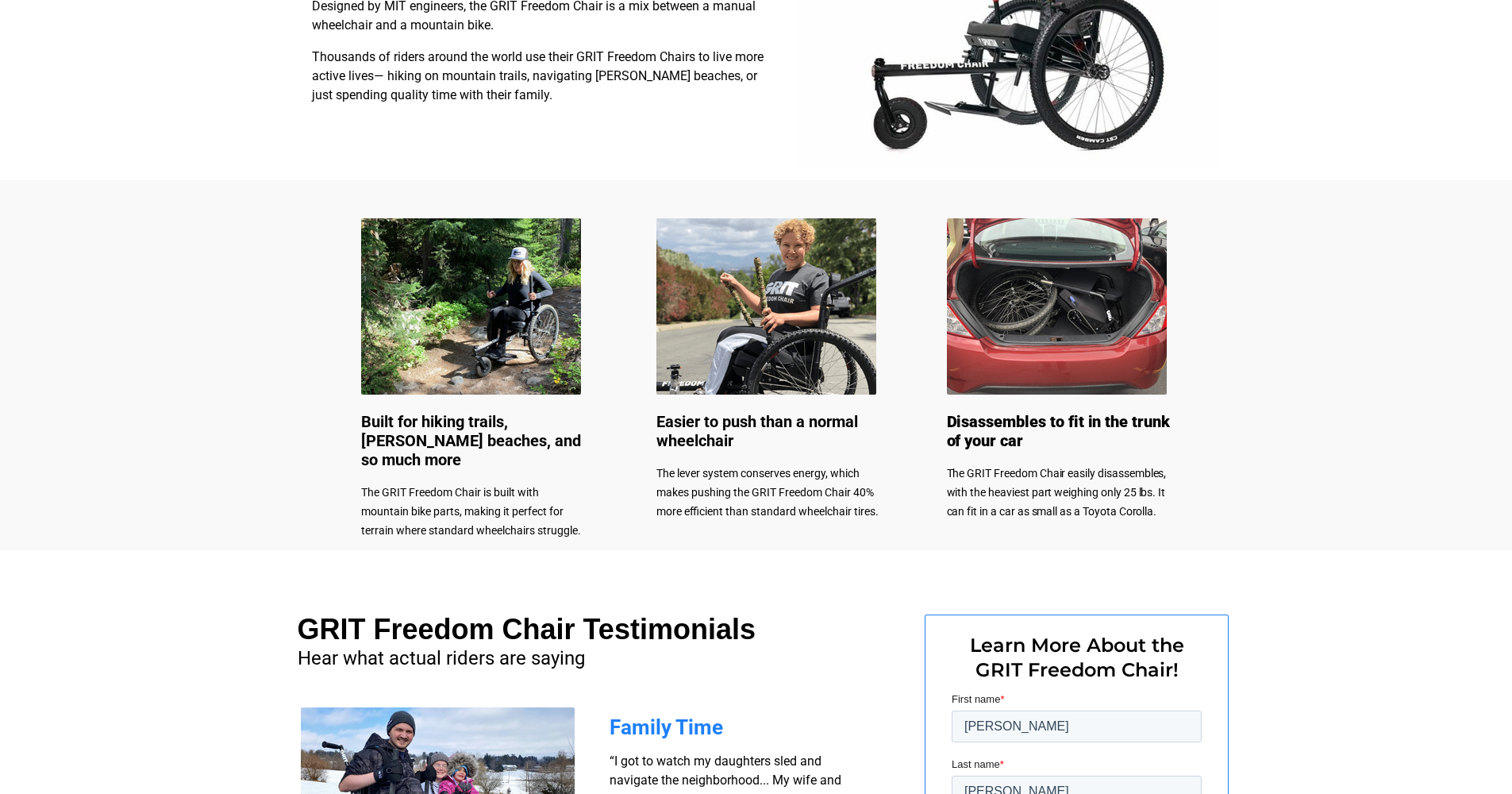
scroll to position [170, 0]
